Goal: Check status: Check status

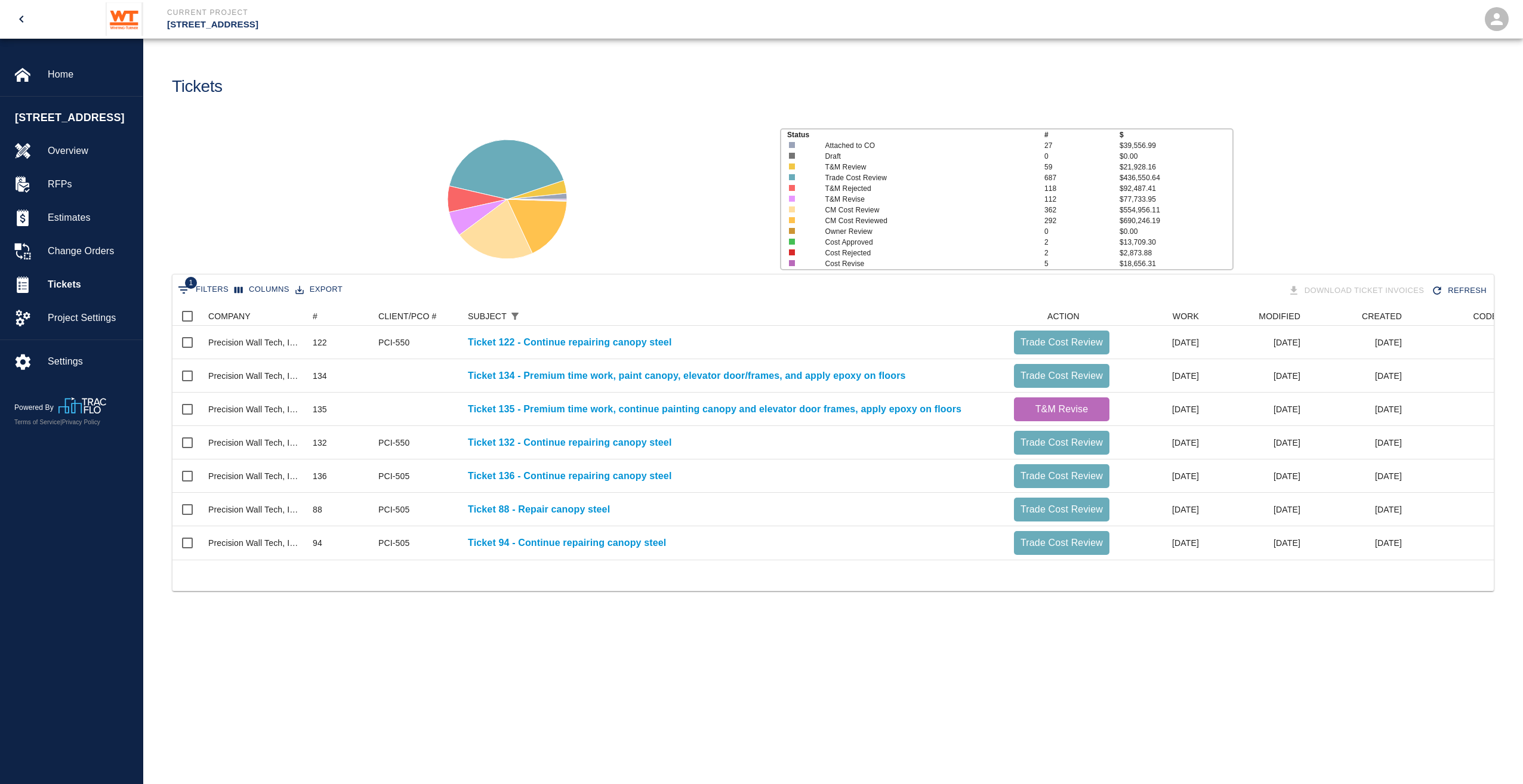
scroll to position [253, 1313]
click at [211, 291] on button "1 Filters" at bounding box center [203, 290] width 57 height 19
drag, startPoint x: 393, startPoint y: 351, endPoint x: 359, endPoint y: 357, distance: 34.5
click at [359, 357] on input "canopy" at bounding box center [415, 349] width 113 height 19
click at [226, 347] on select "COMPANY ID # CLIENT/PCO # SUBJECT DESCRIPTION ACTION WORK MODIFIED CREATED CODE…" at bounding box center [242, 349] width 89 height 19
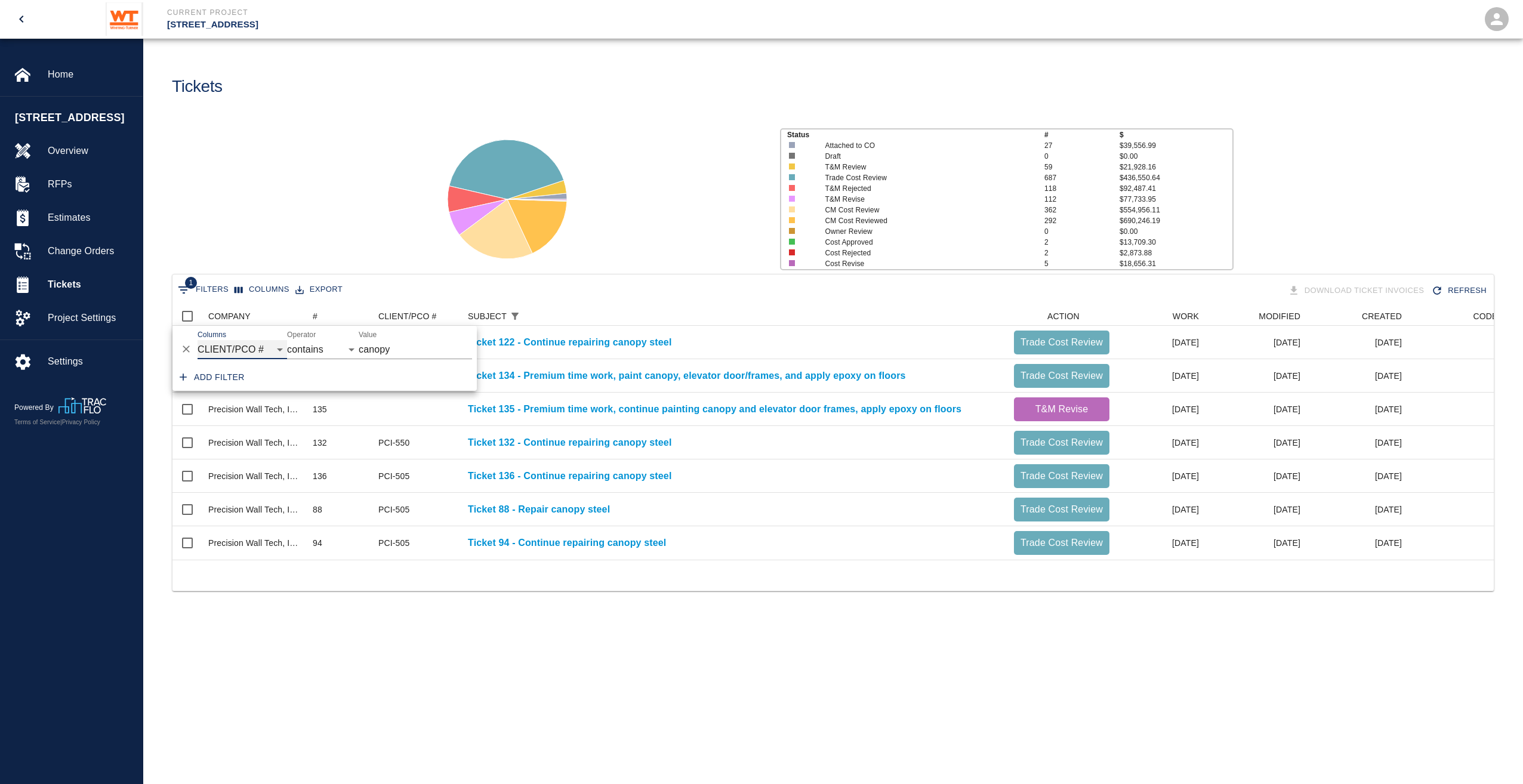
click at [197, 340] on select "COMPANY ID # CLIENT/PCO # SUBJECT DESCRIPTION ACTION WORK MODIFIED CREATED CODE…" at bounding box center [242, 349] width 89 height 19
select select "pco_number"
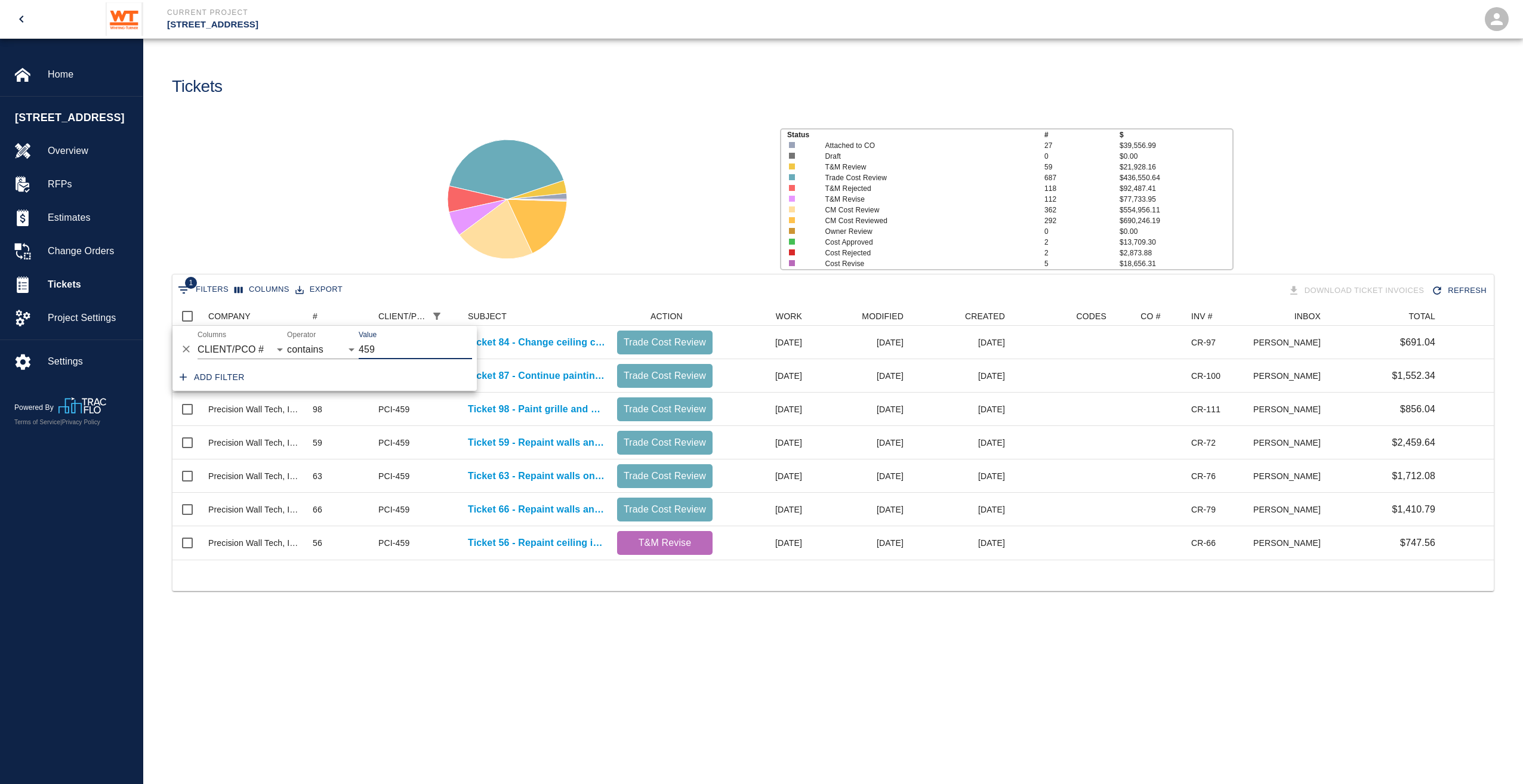
scroll to position [9, 9]
type input "459"
click at [389, 168] on div "Status # $ Attached to CO 27 $39,556.99 Draft 0 $0.00 T&M Review 59 $21,928.16 …" at bounding box center [828, 195] width 1389 height 159
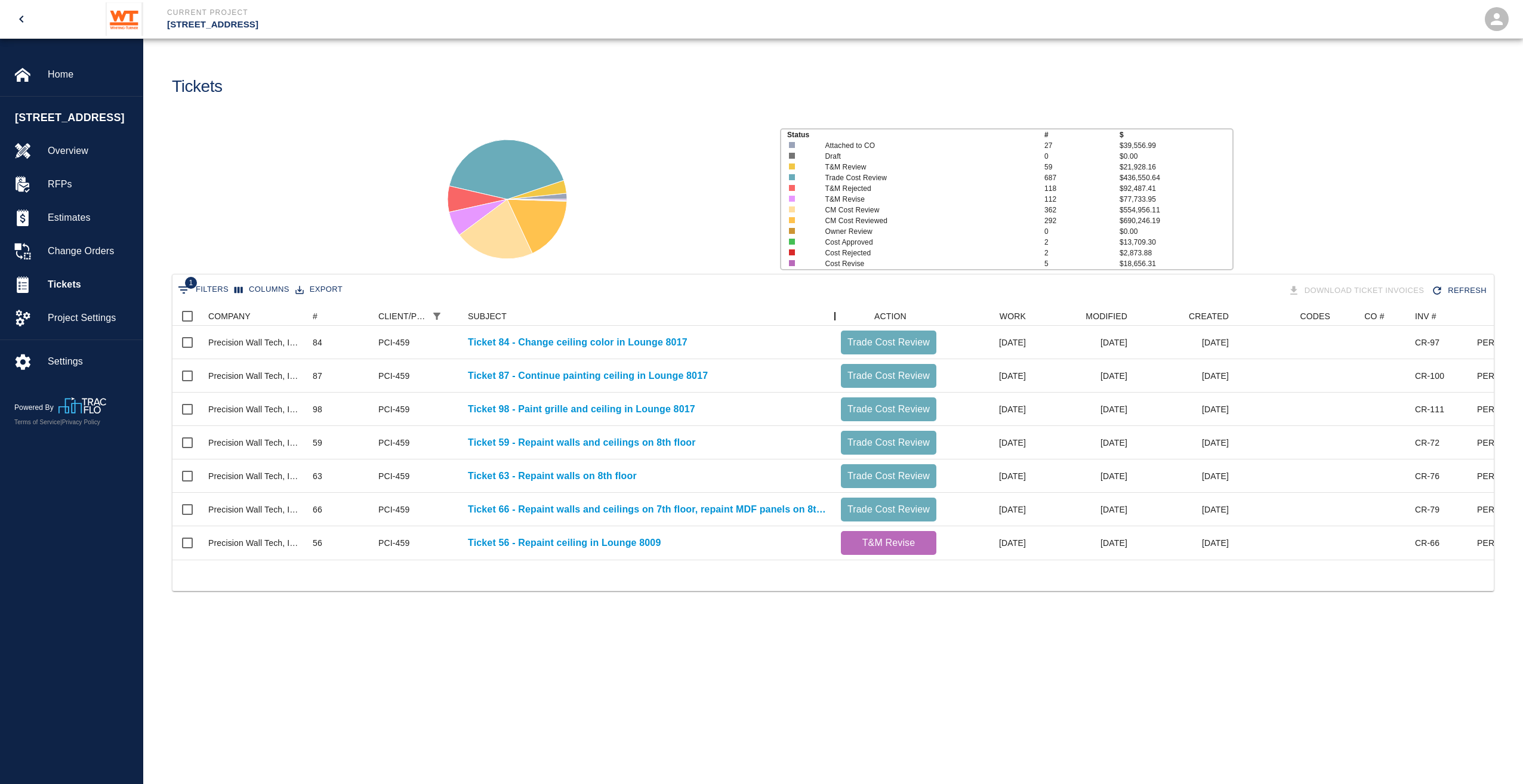
drag, startPoint x: 615, startPoint y: 312, endPoint x: 841, endPoint y: 271, distance: 229.7
click at [841, 271] on main "Tickets Status # $ Attached to CO 27 $39,556.99 Draft 0 $0.00 T&M Review 59 $21…" at bounding box center [833, 392] width 1380 height 784
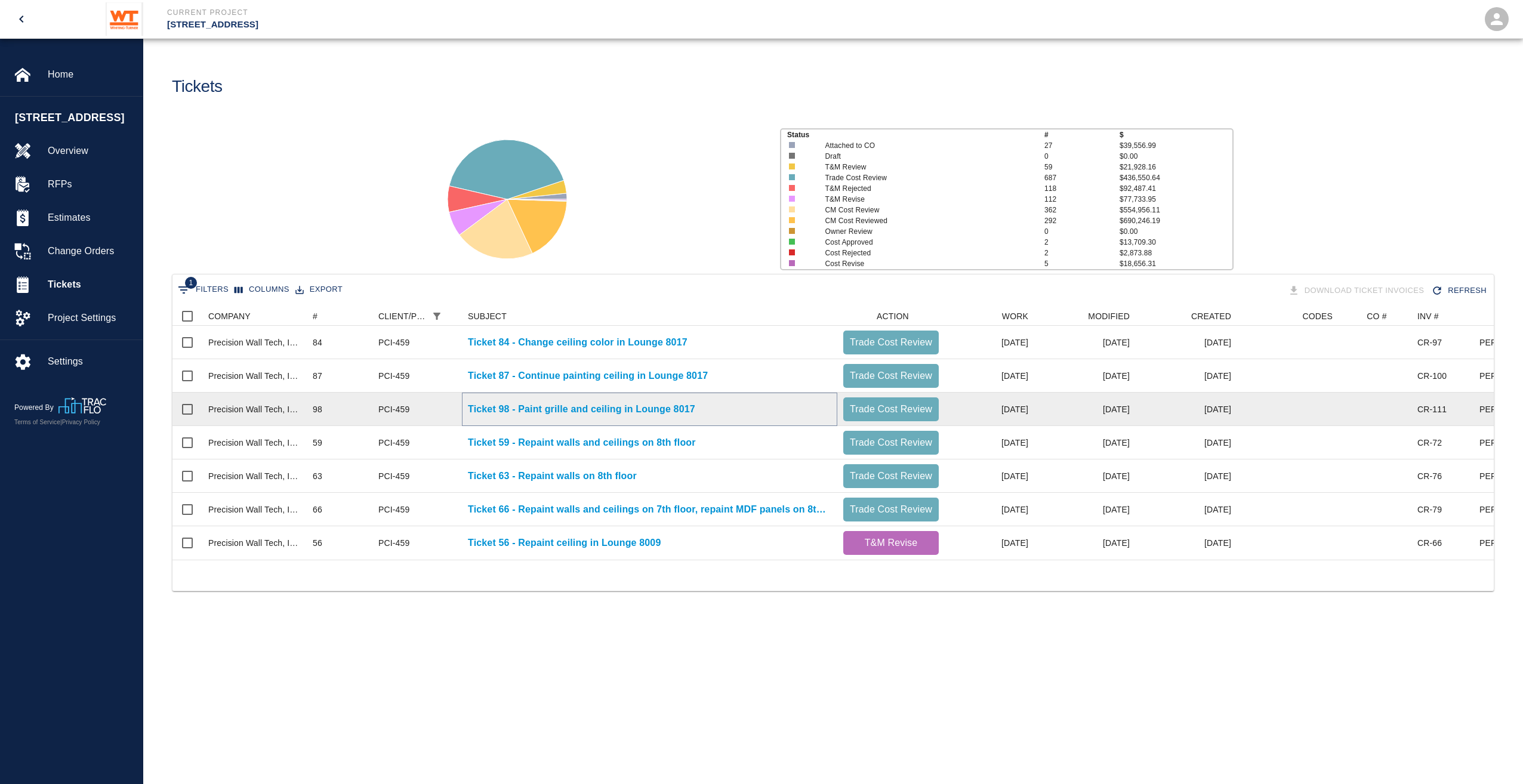
drag, startPoint x: 651, startPoint y: 400, endPoint x: 638, endPoint y: 408, distance: 15.3
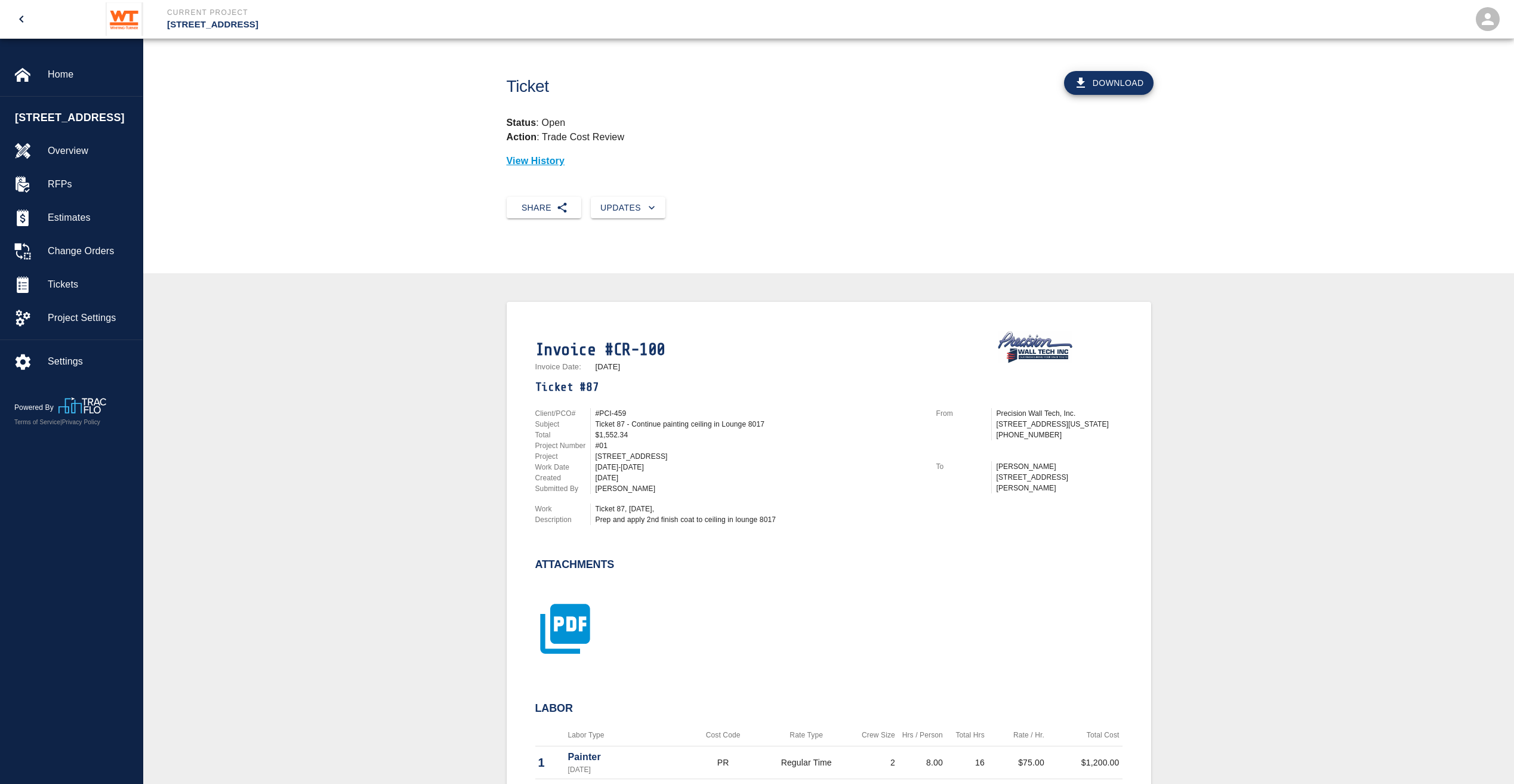
click at [557, 629] on icon "button" at bounding box center [565, 629] width 60 height 60
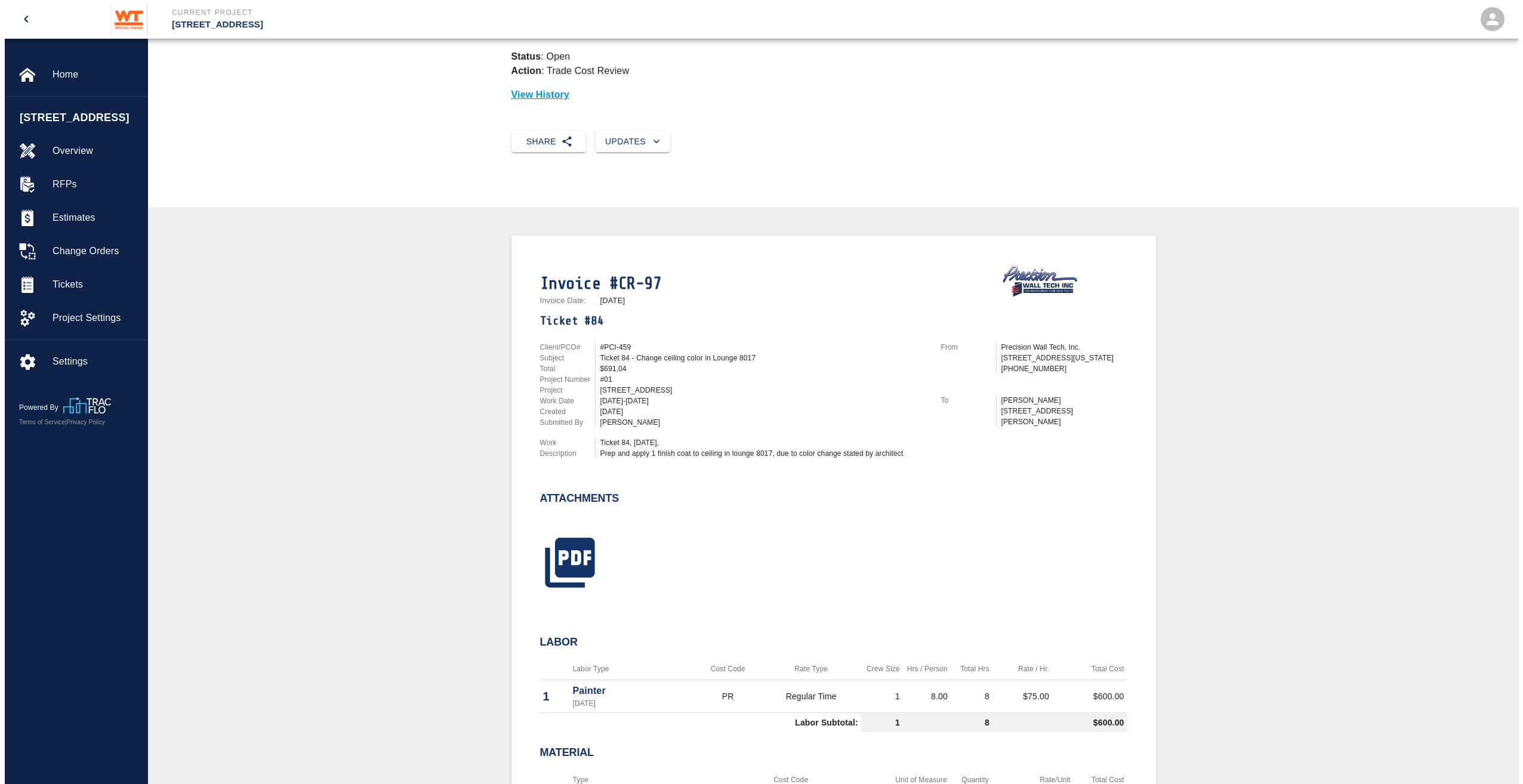
scroll to position [179, 0]
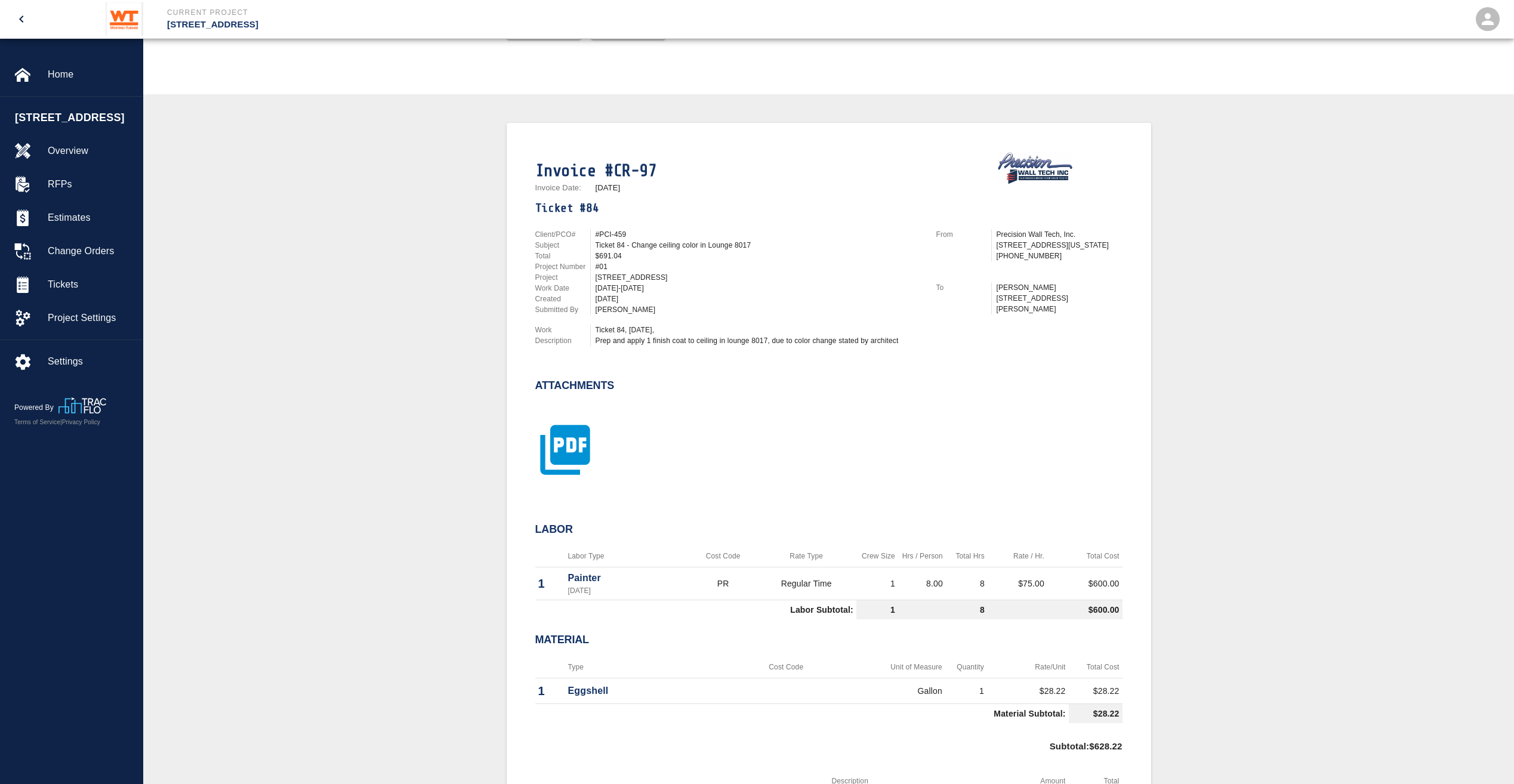
click at [576, 458] on icon "button" at bounding box center [564, 449] width 50 height 50
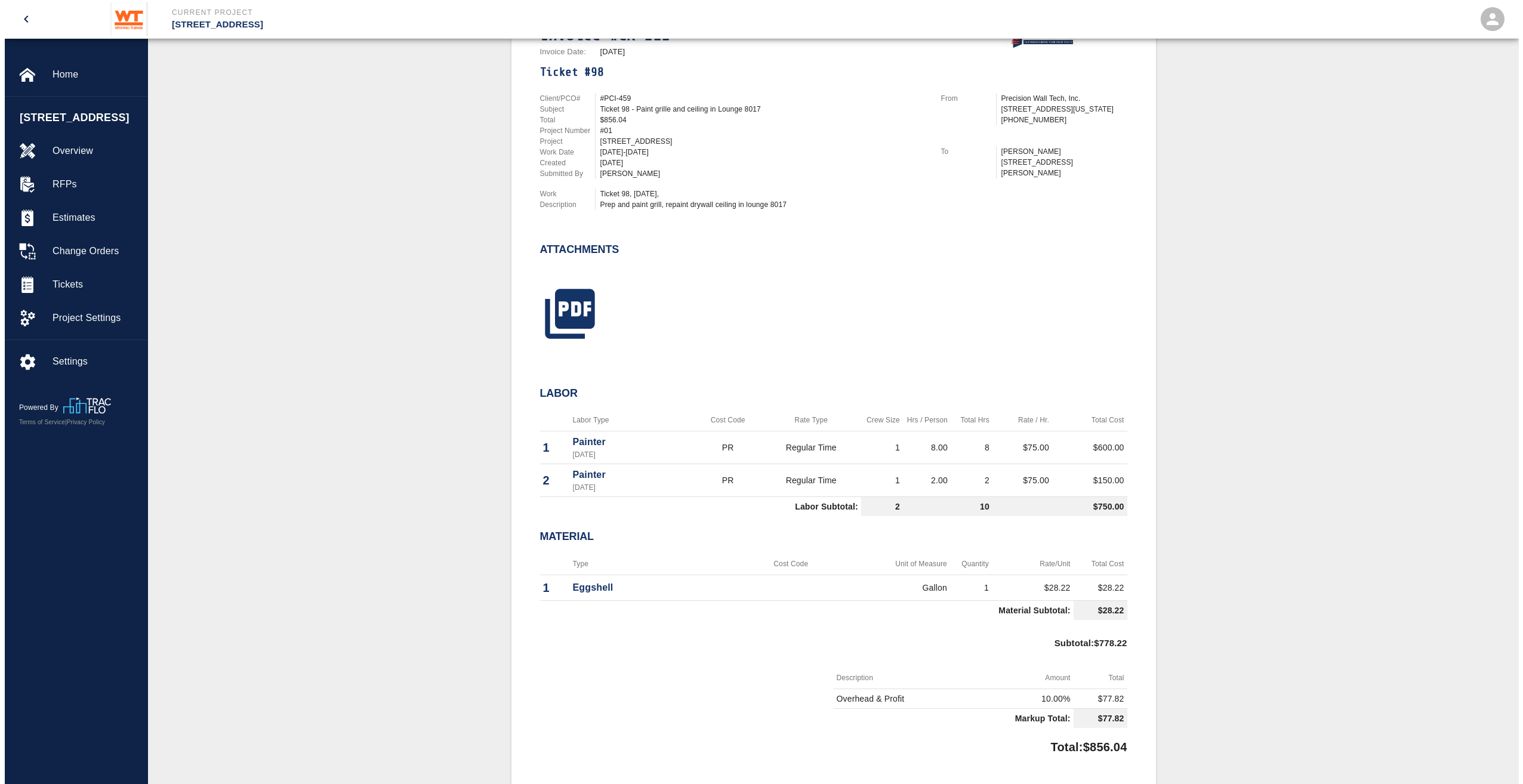
scroll to position [358, 0]
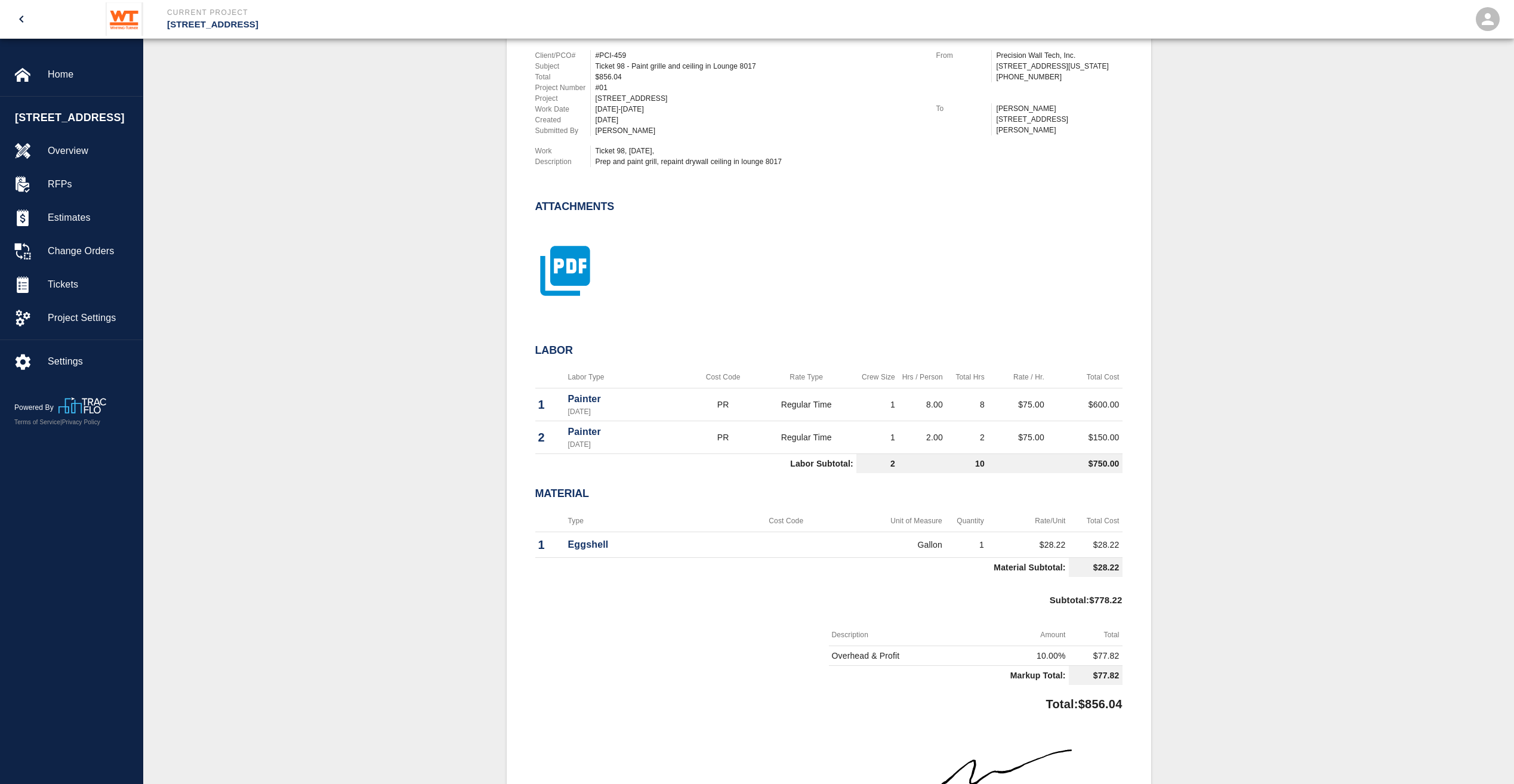
click at [582, 270] on icon "button" at bounding box center [564, 270] width 50 height 50
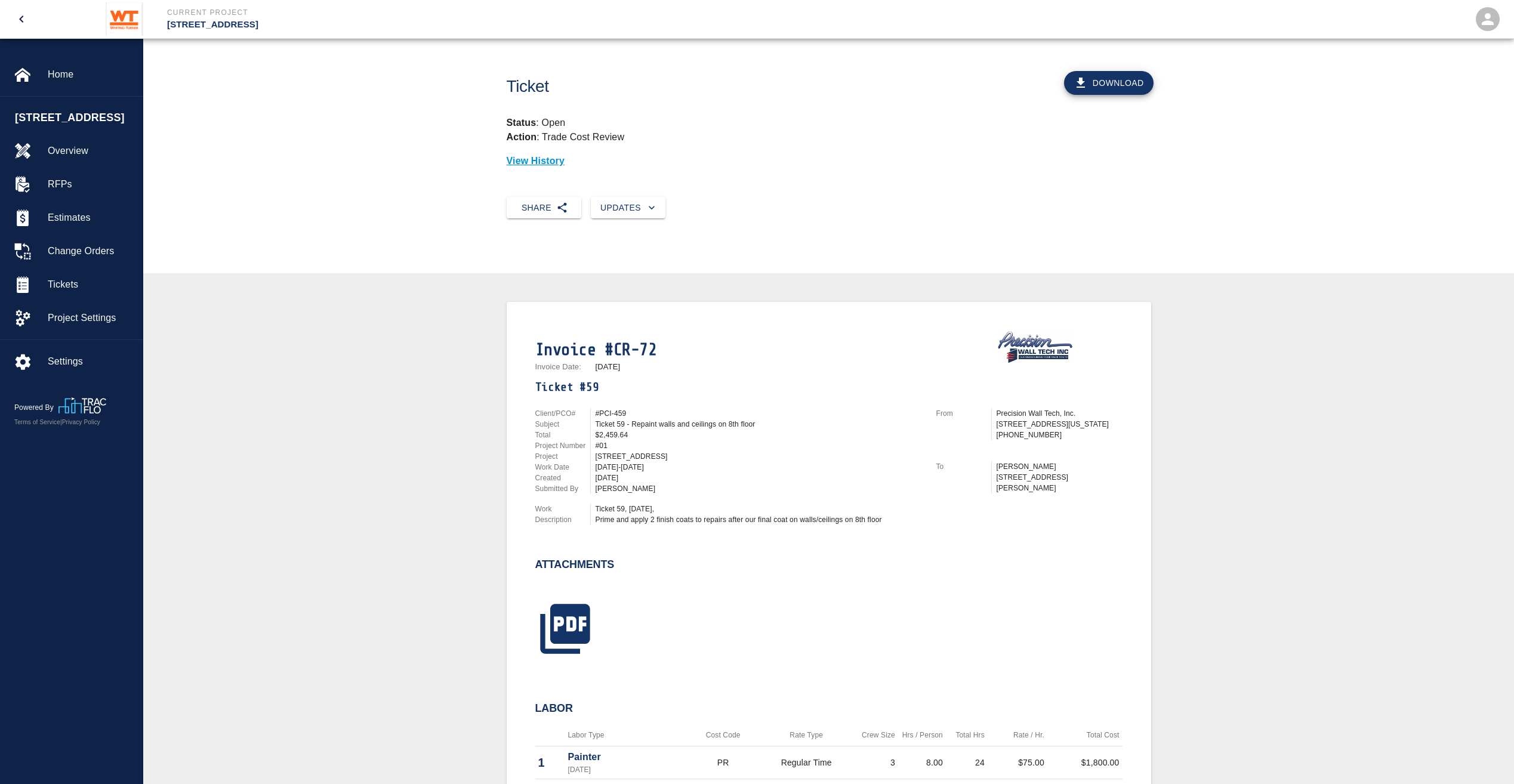
click at [574, 624] on icon "button" at bounding box center [565, 629] width 60 height 60
click at [576, 646] on icon "button" at bounding box center [564, 628] width 50 height 50
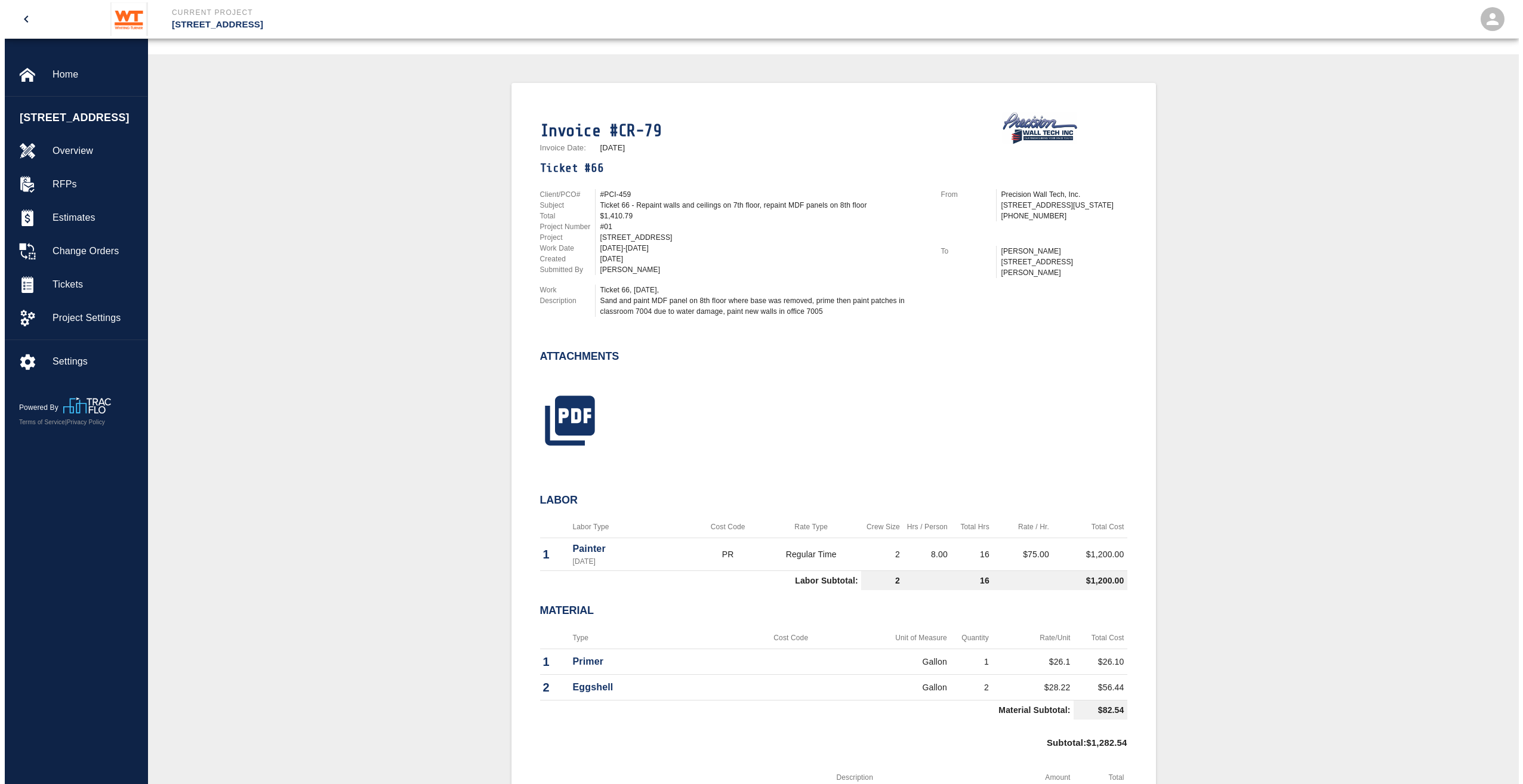
scroll to position [298, 0]
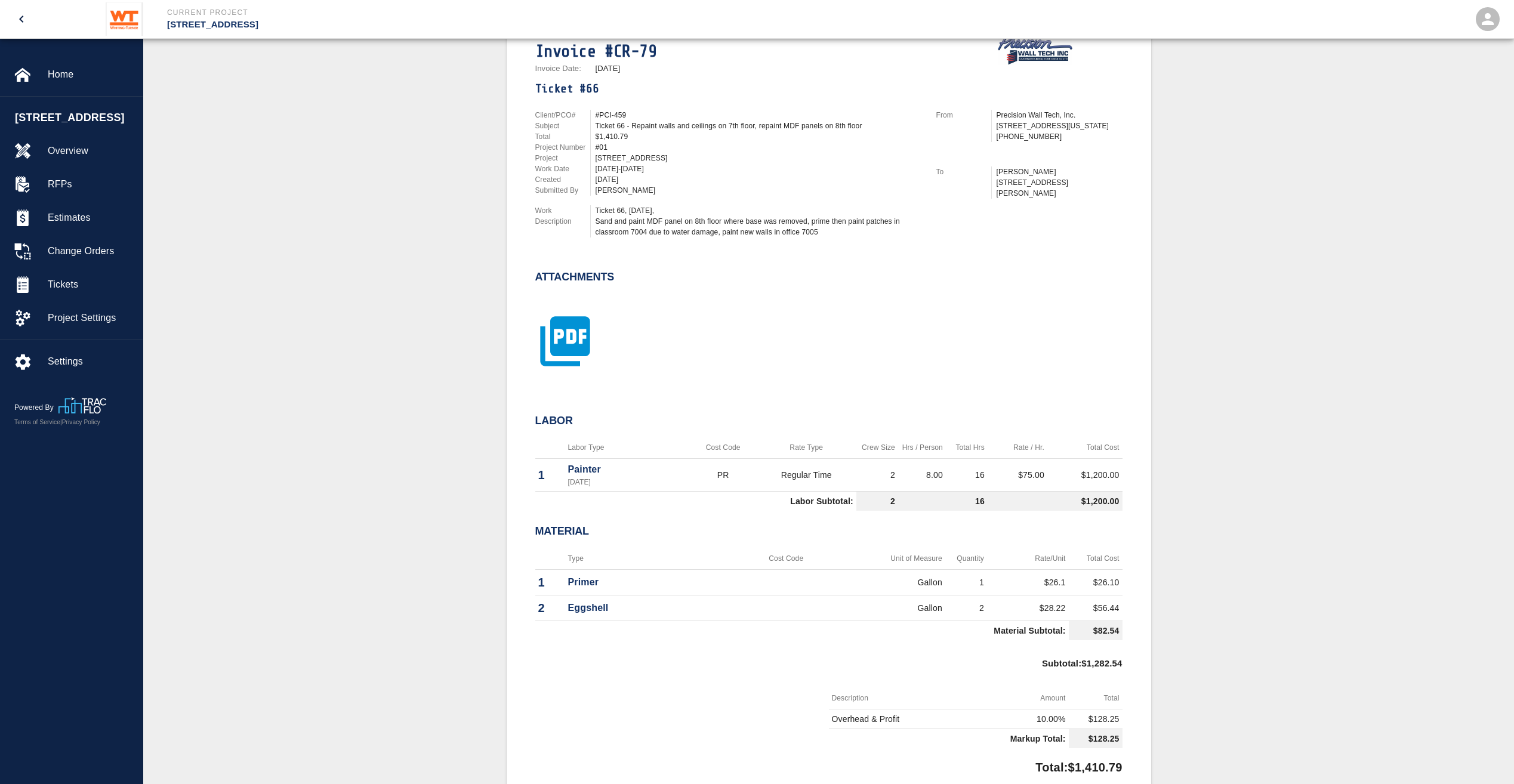
click at [591, 343] on icon "button" at bounding box center [565, 341] width 60 height 60
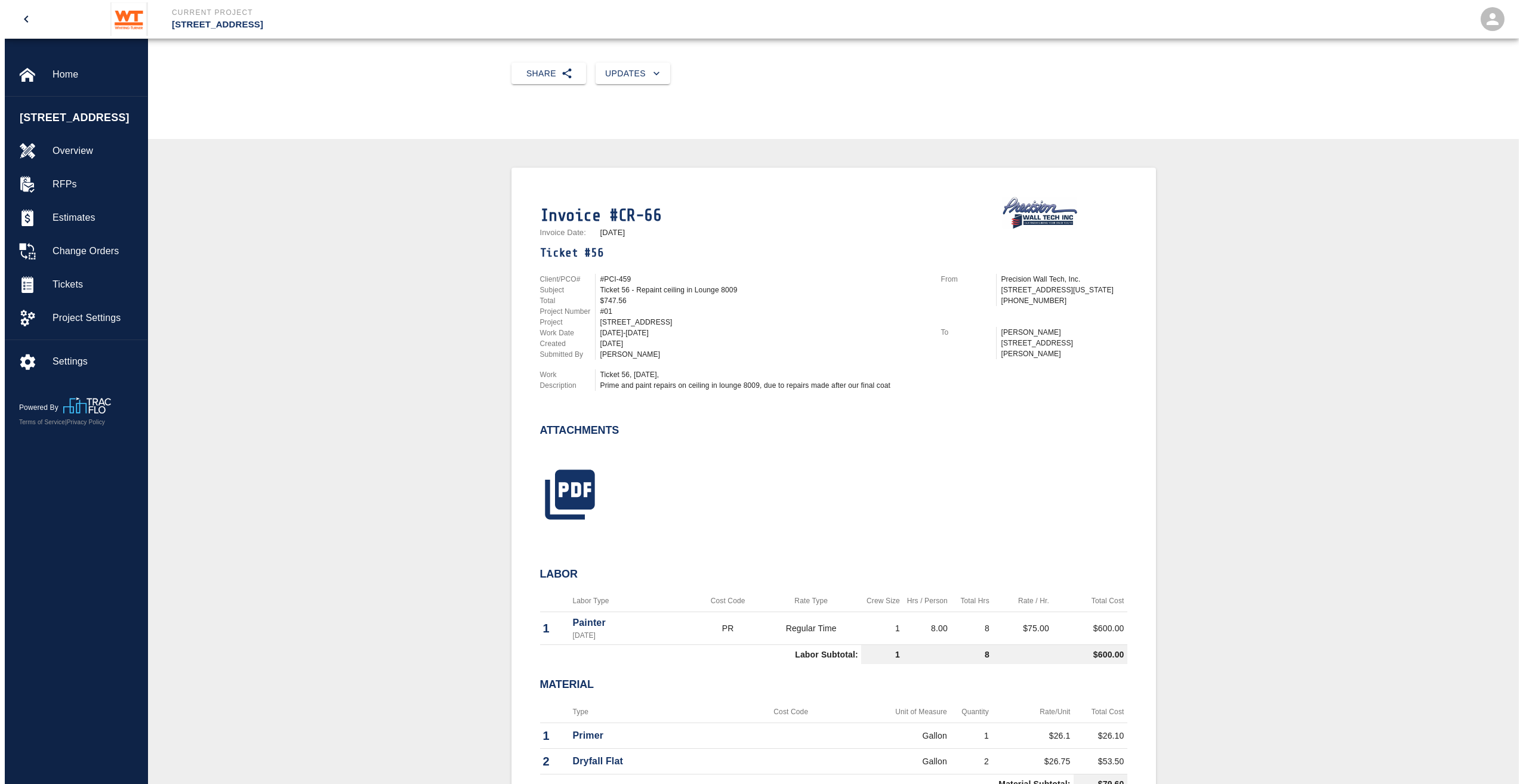
scroll to position [179, 0]
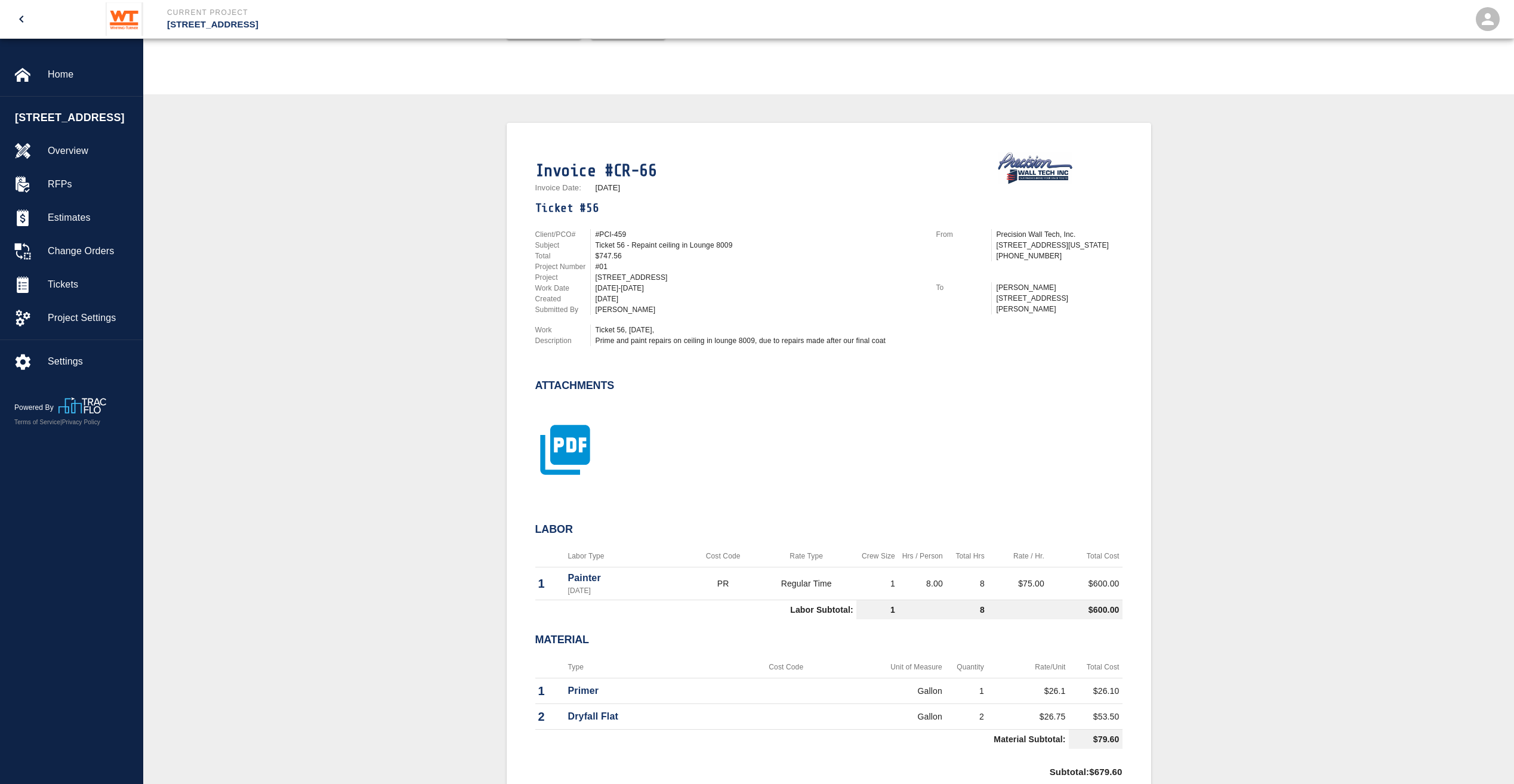
click at [593, 449] on icon "button" at bounding box center [565, 450] width 60 height 60
